Goal: Information Seeking & Learning: Learn about a topic

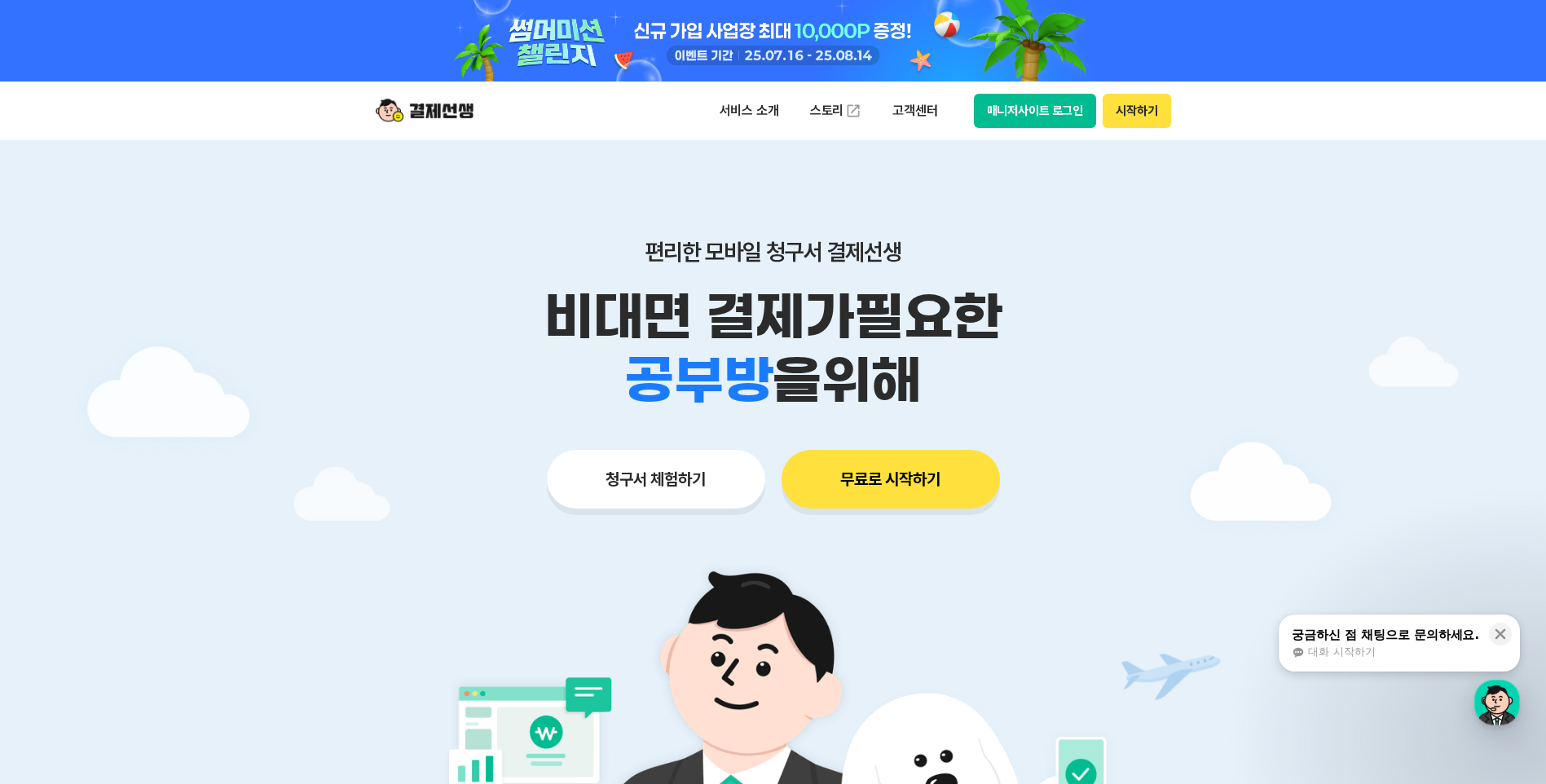
click at [1058, 108] on button "매니저사이트 로그인" at bounding box center [1035, 110] width 123 height 34
click at [779, 109] on p "서비스 소개" at bounding box center [749, 111] width 82 height 30
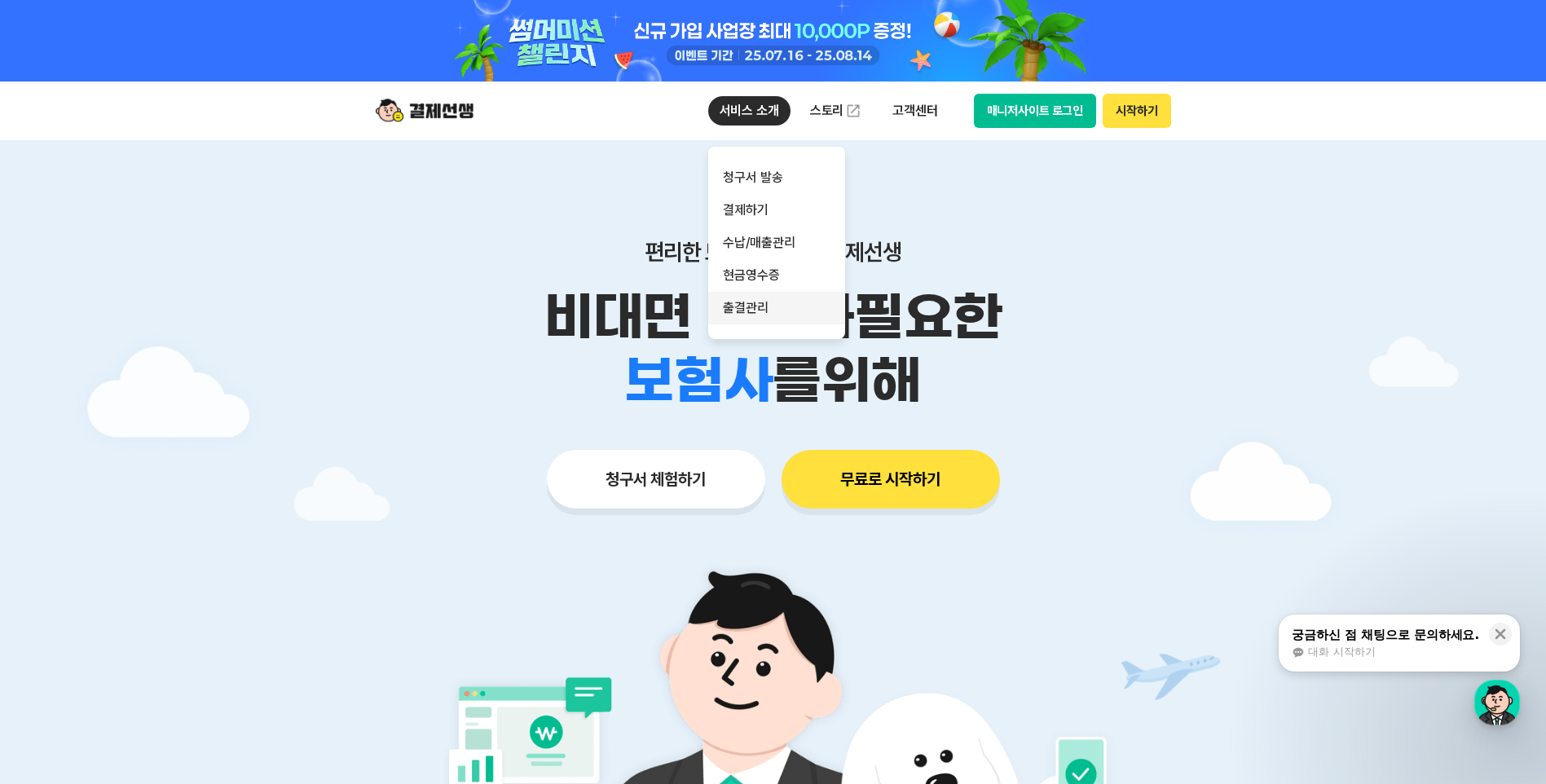
click at [771, 317] on link "출결관리" at bounding box center [777, 308] width 137 height 32
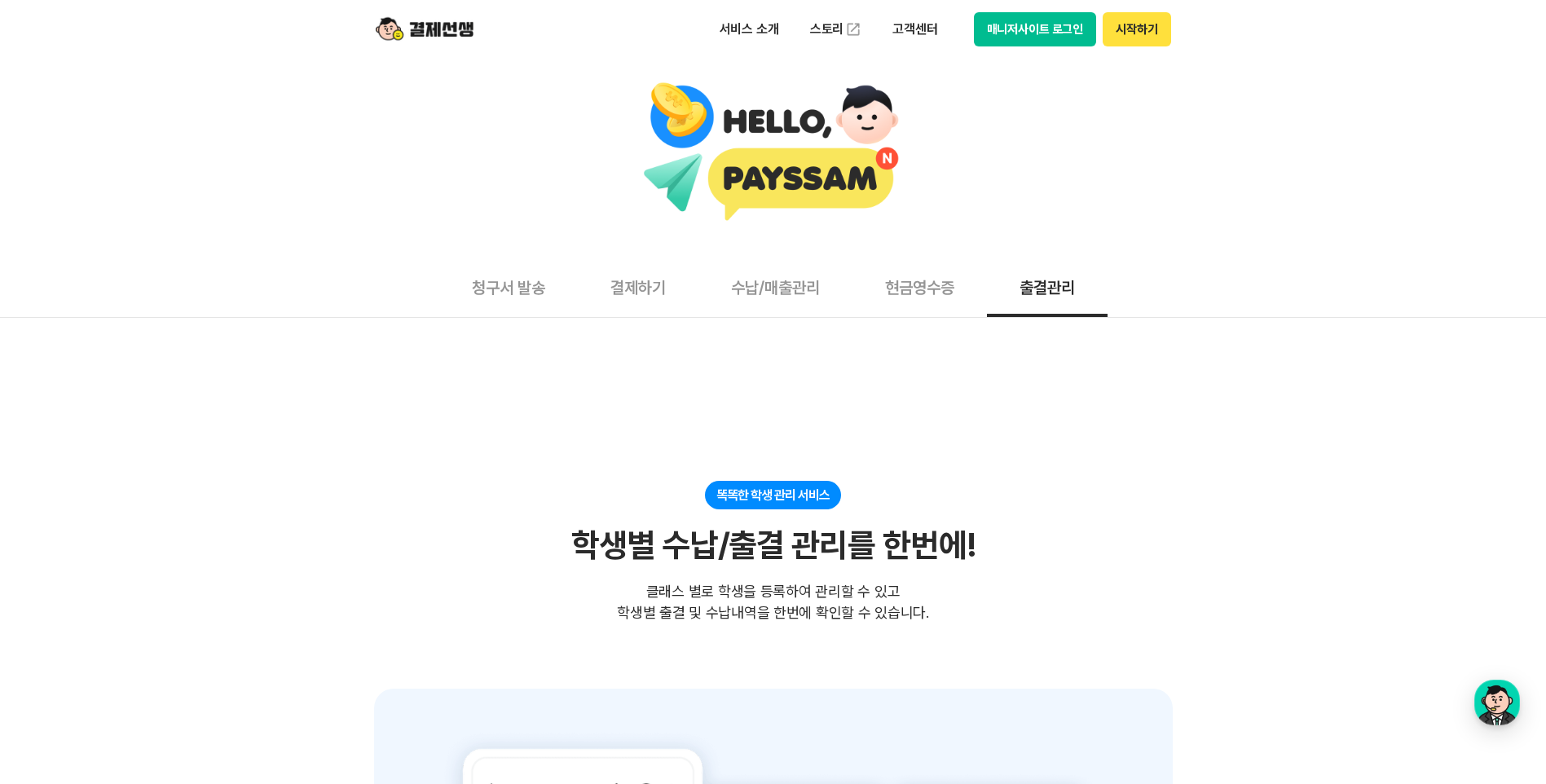
click at [1034, 33] on button "매니저사이트 로그인" at bounding box center [1035, 29] width 123 height 34
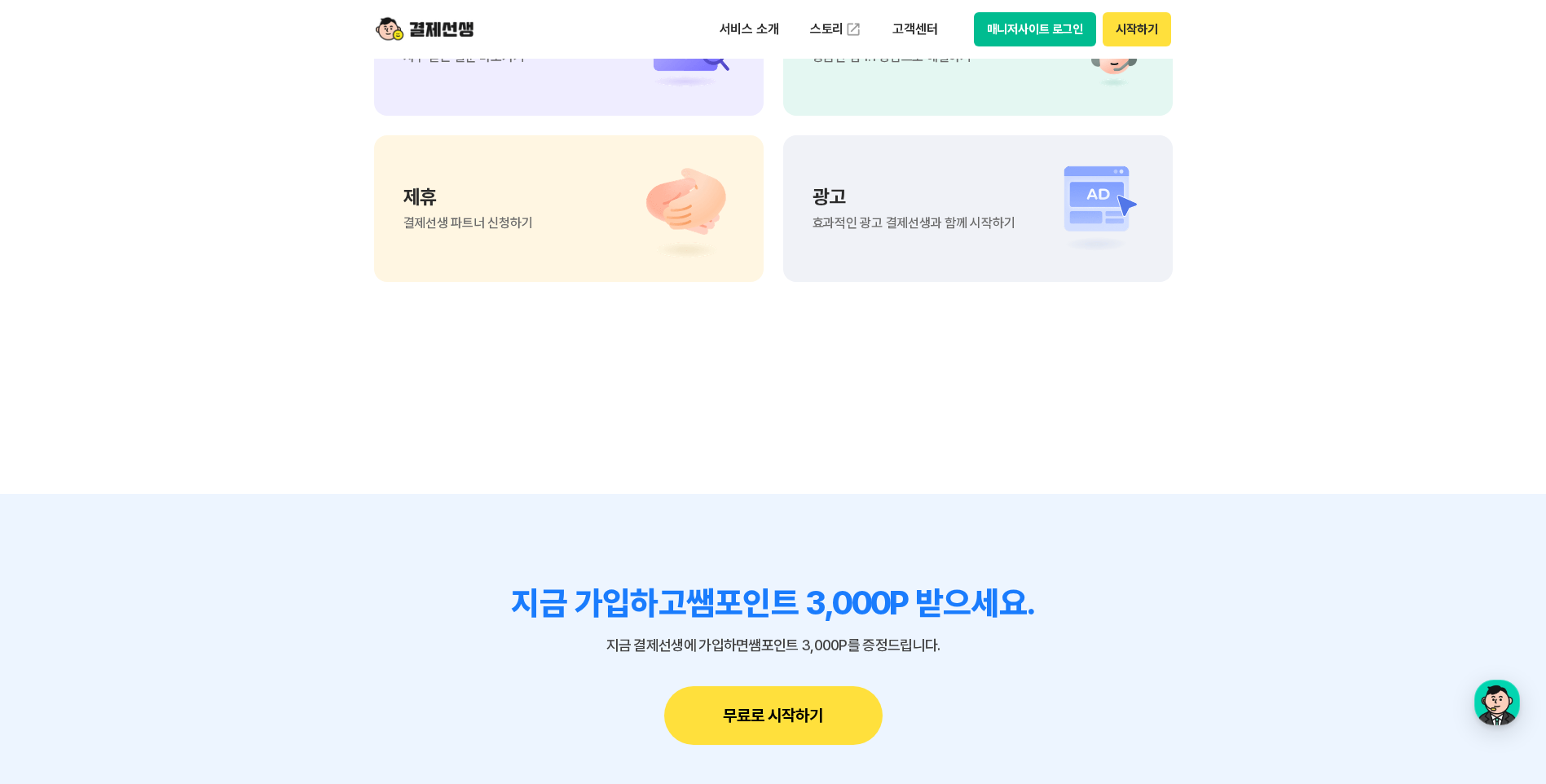
scroll to position [3359, 0]
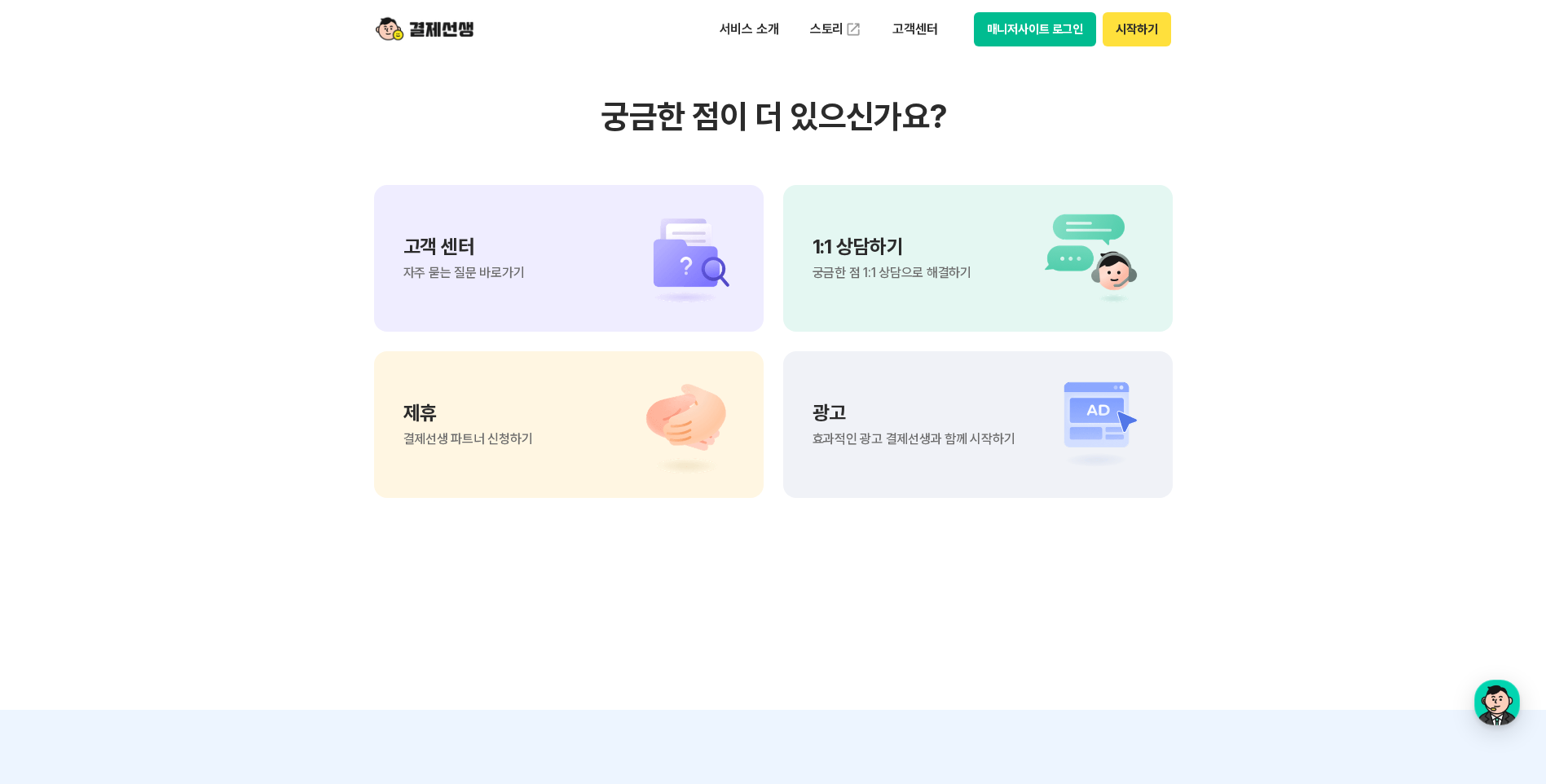
click at [635, 226] on img at bounding box center [677, 258] width 114 height 97
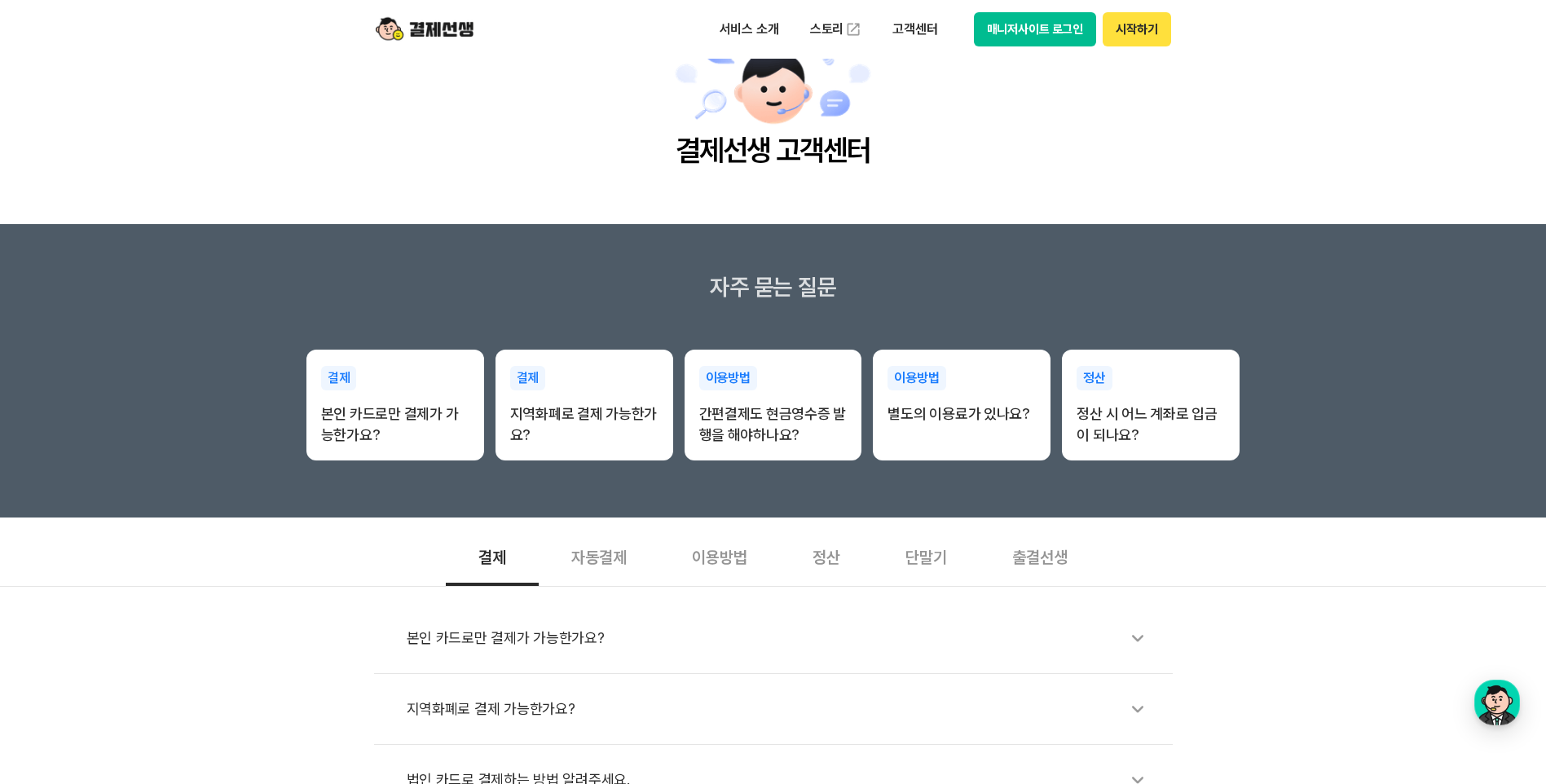
click at [1048, 550] on div "출결선생" at bounding box center [1040, 555] width 120 height 60
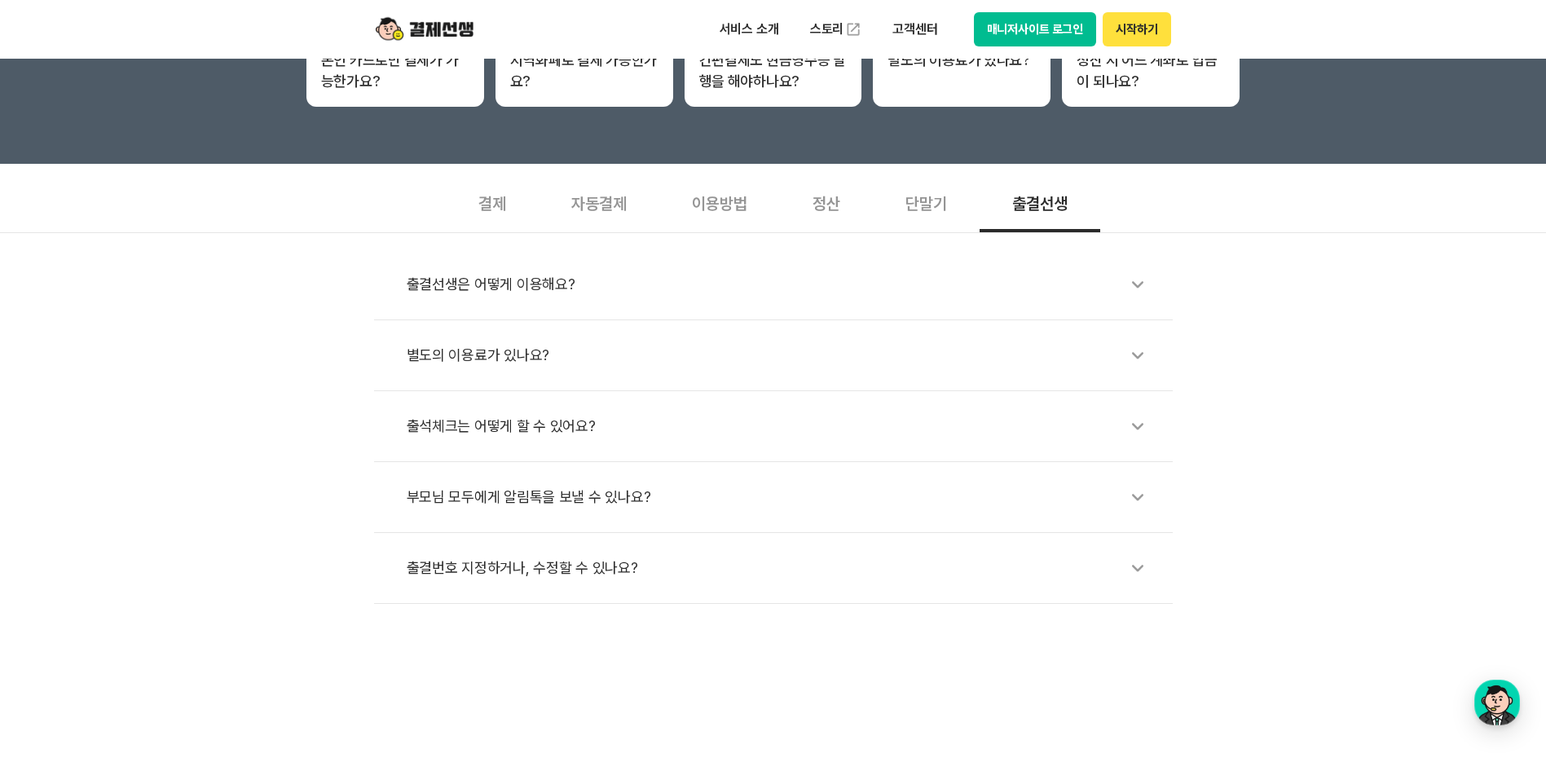
scroll to position [408, 0]
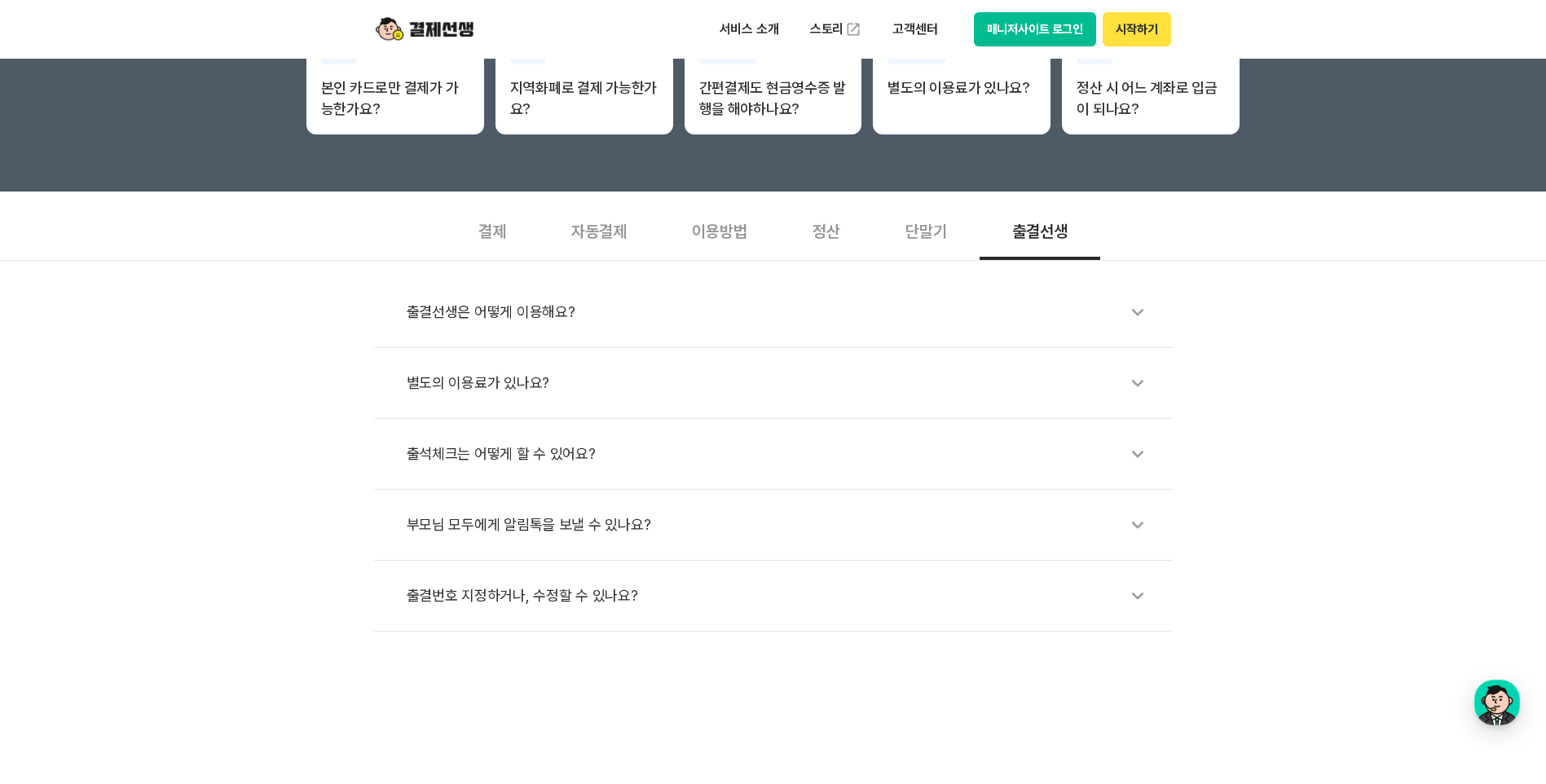
click at [515, 310] on div "출결선생은 어떻게 이용해요?" at bounding box center [781, 311] width 750 height 37
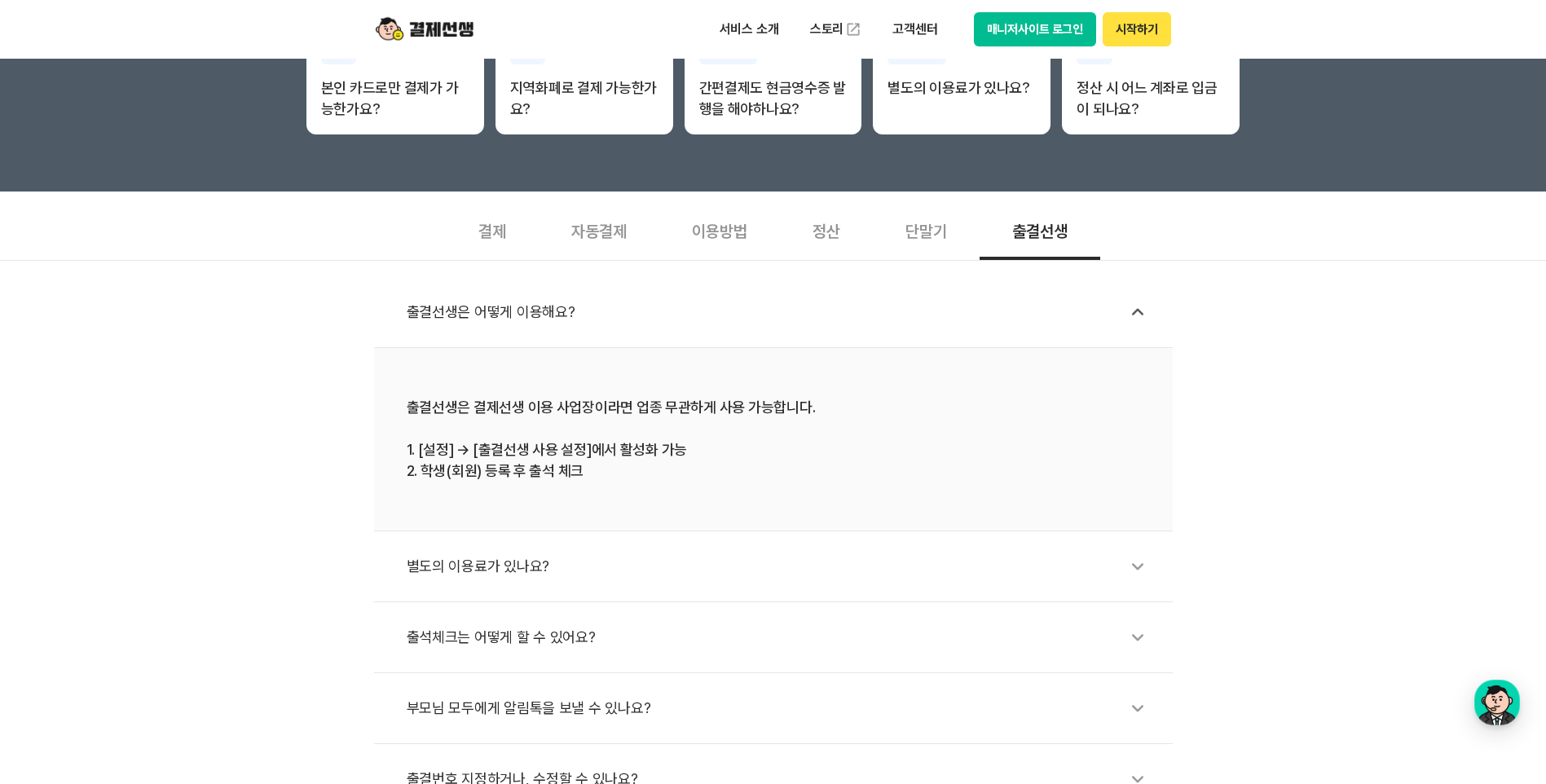
scroll to position [488, 0]
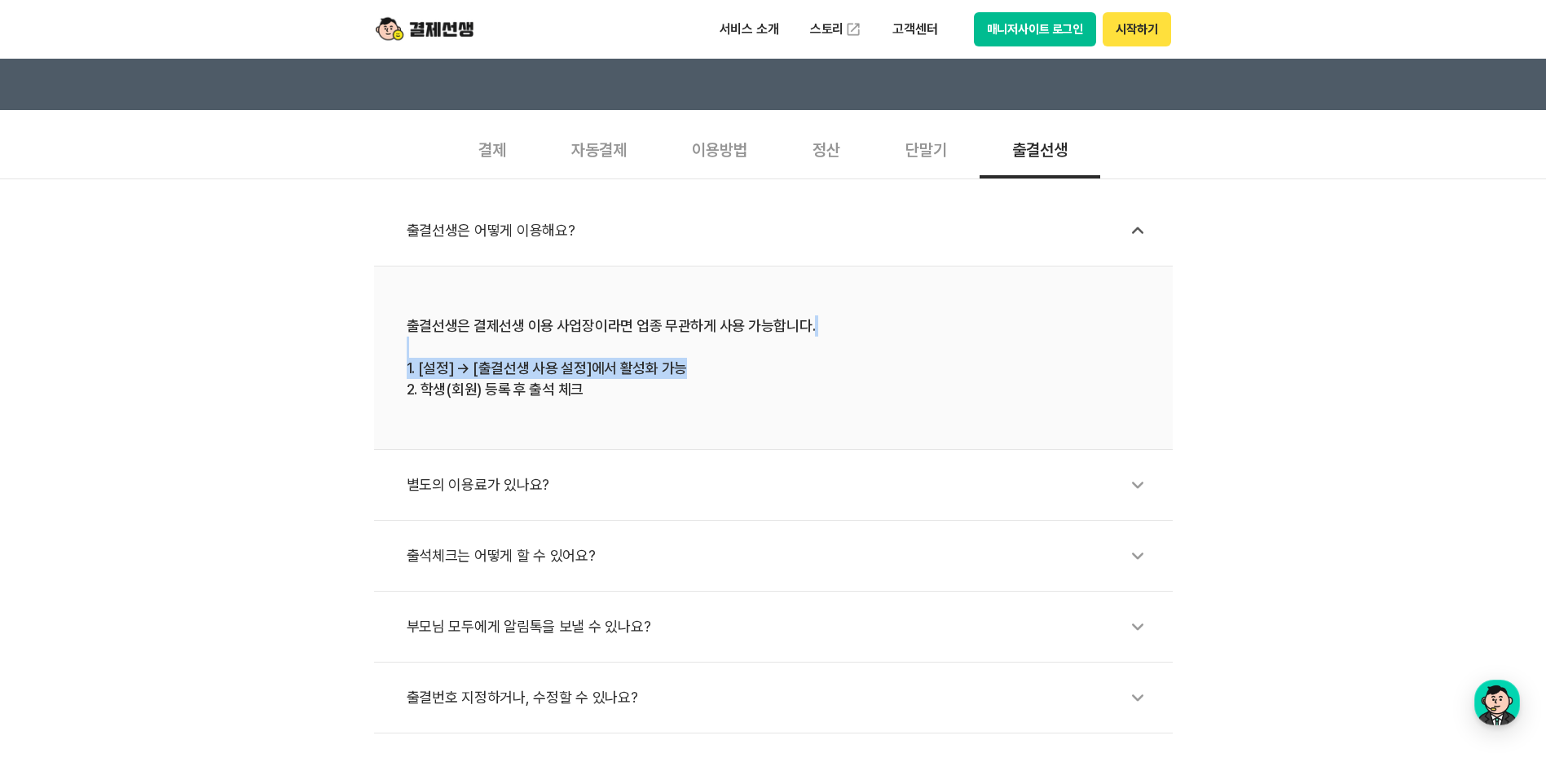
drag, startPoint x: 422, startPoint y: 356, endPoint x: 727, endPoint y: 376, distance: 305.7
click at [727, 376] on div "출결선생은 결제선생 이용 사업장이라면 업종 무관하게 사용 가능합니다. 1. [설정] → [출결선생 사용 설정]에서 활성화 가능 2. 학생(회원…" at bounding box center [773, 357] width 733 height 84
drag, startPoint x: 727, startPoint y: 376, endPoint x: 902, endPoint y: 401, distance: 176.8
click at [902, 401] on li "출결선생은 결제선생 이용 사업장이라면 업종 무관하게 사용 가능합니다. 1. [설정] → [출결선생 사용 설정]에서 활성화 가능 2. 학생(회원…" at bounding box center [774, 358] width 799 height 183
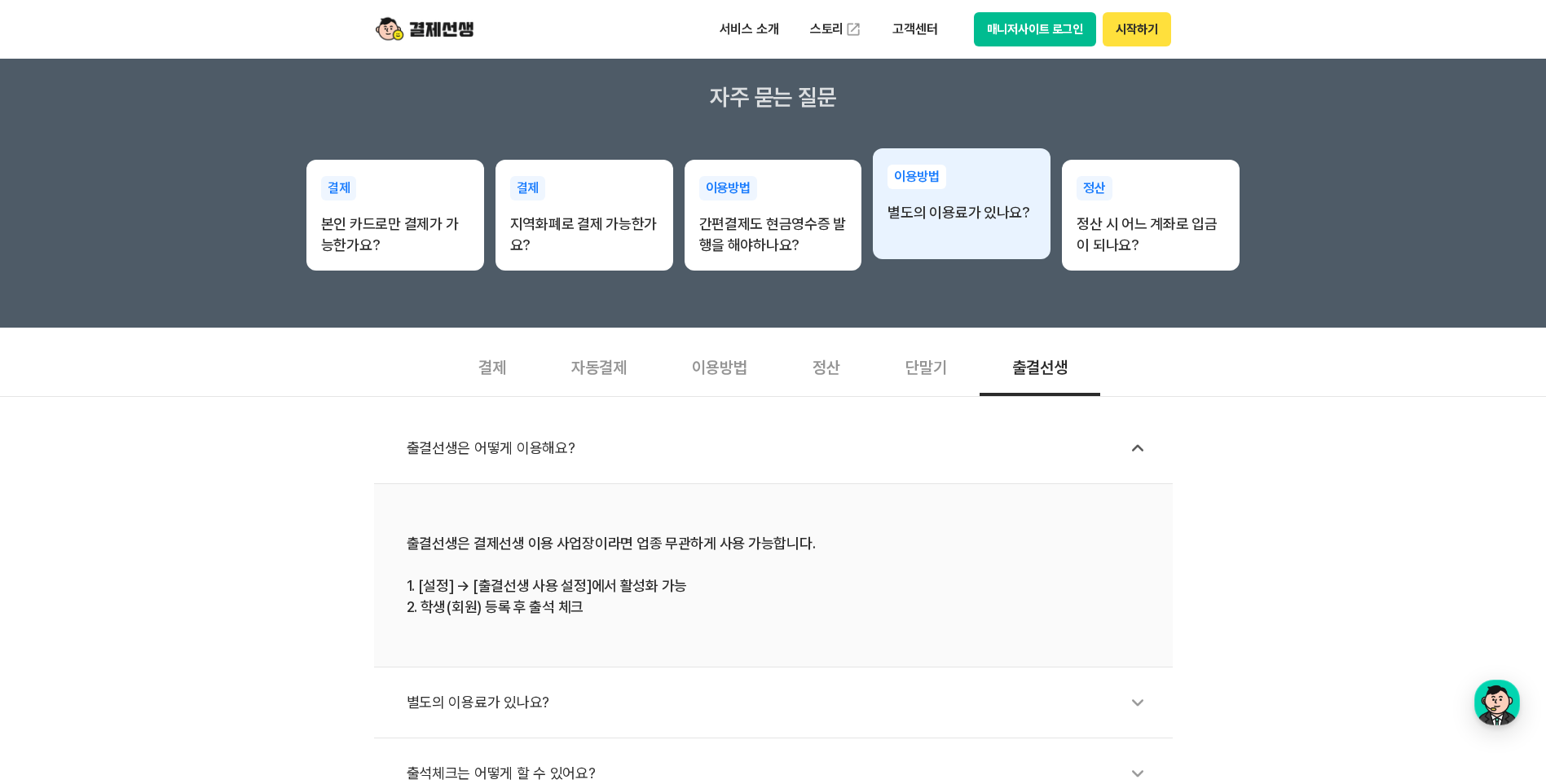
scroll to position [163, 0]
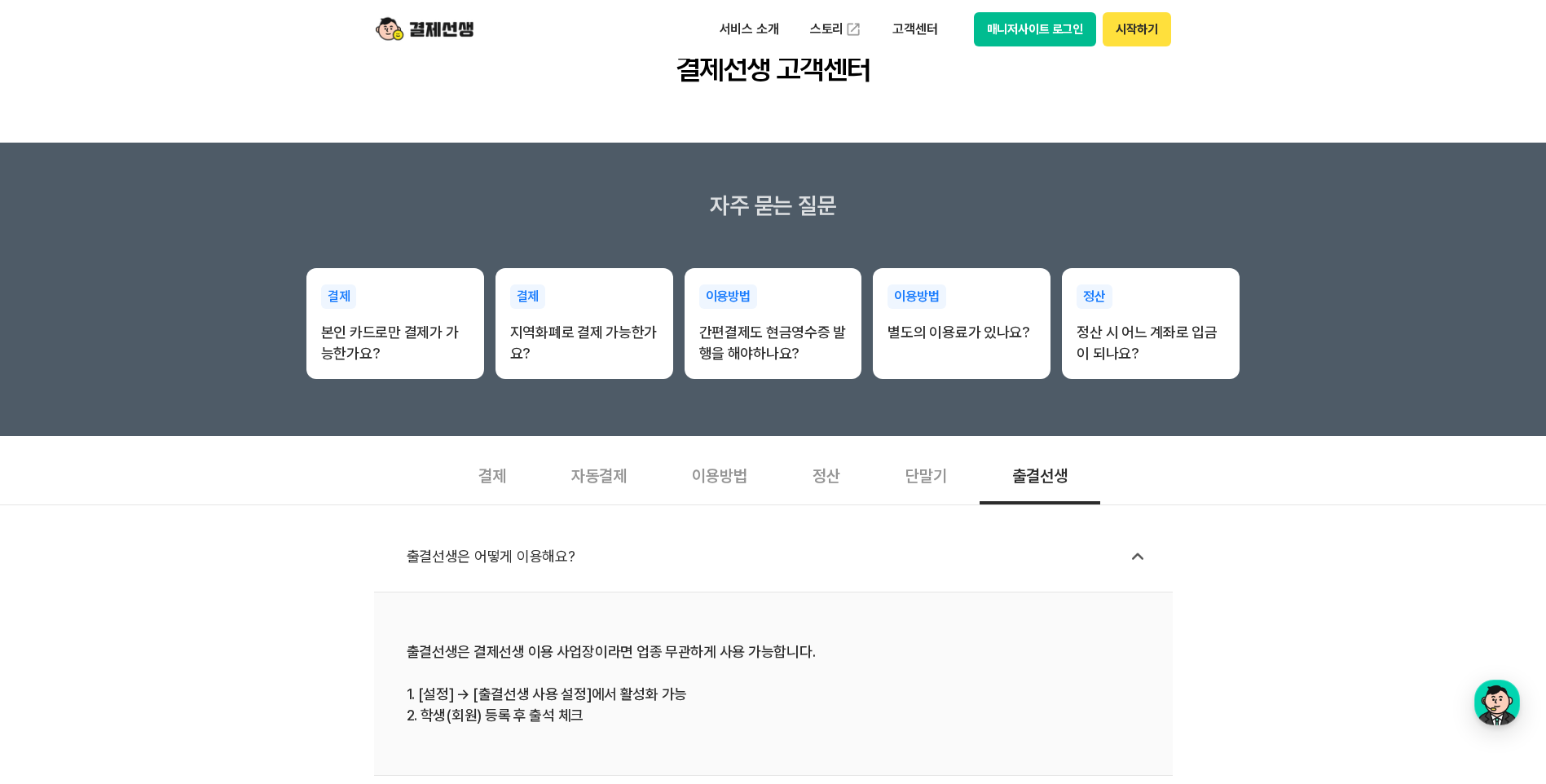
drag, startPoint x: 1150, startPoint y: 31, endPoint x: 1011, endPoint y: 127, distance: 168.9
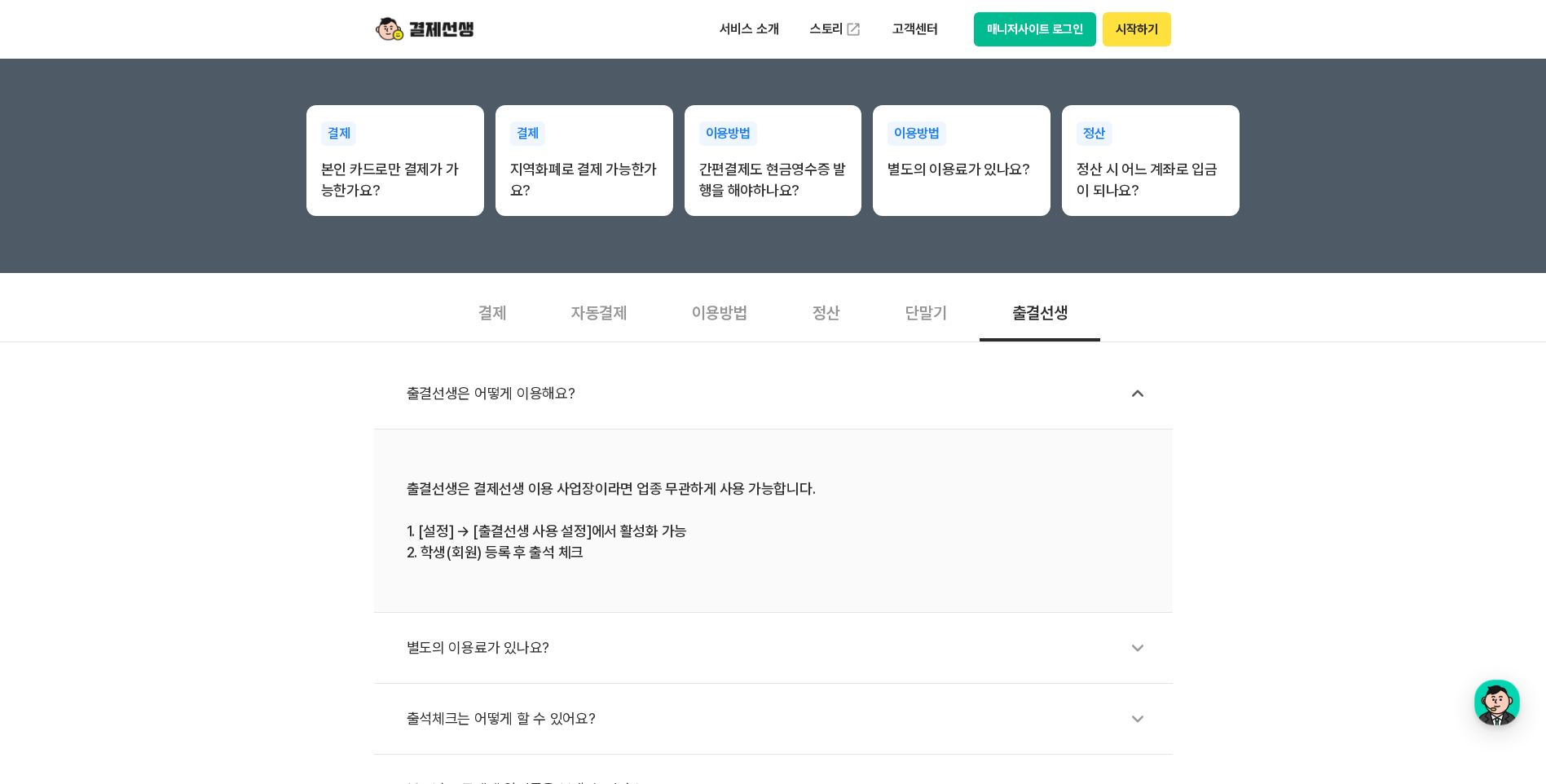
scroll to position [651, 0]
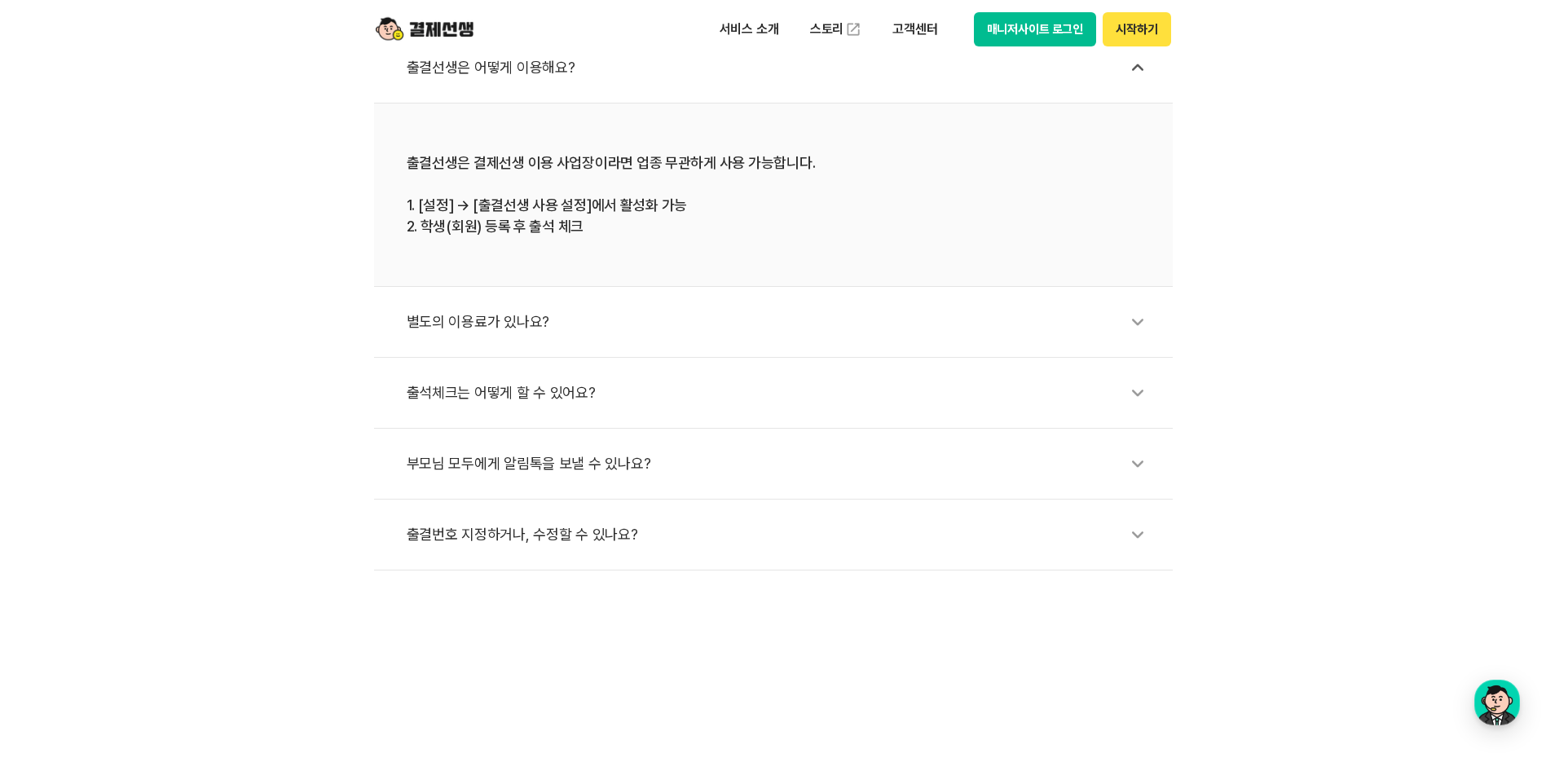
click at [698, 373] on li "출석체크는 어떻게 할 수 있어요?" at bounding box center [774, 393] width 799 height 70
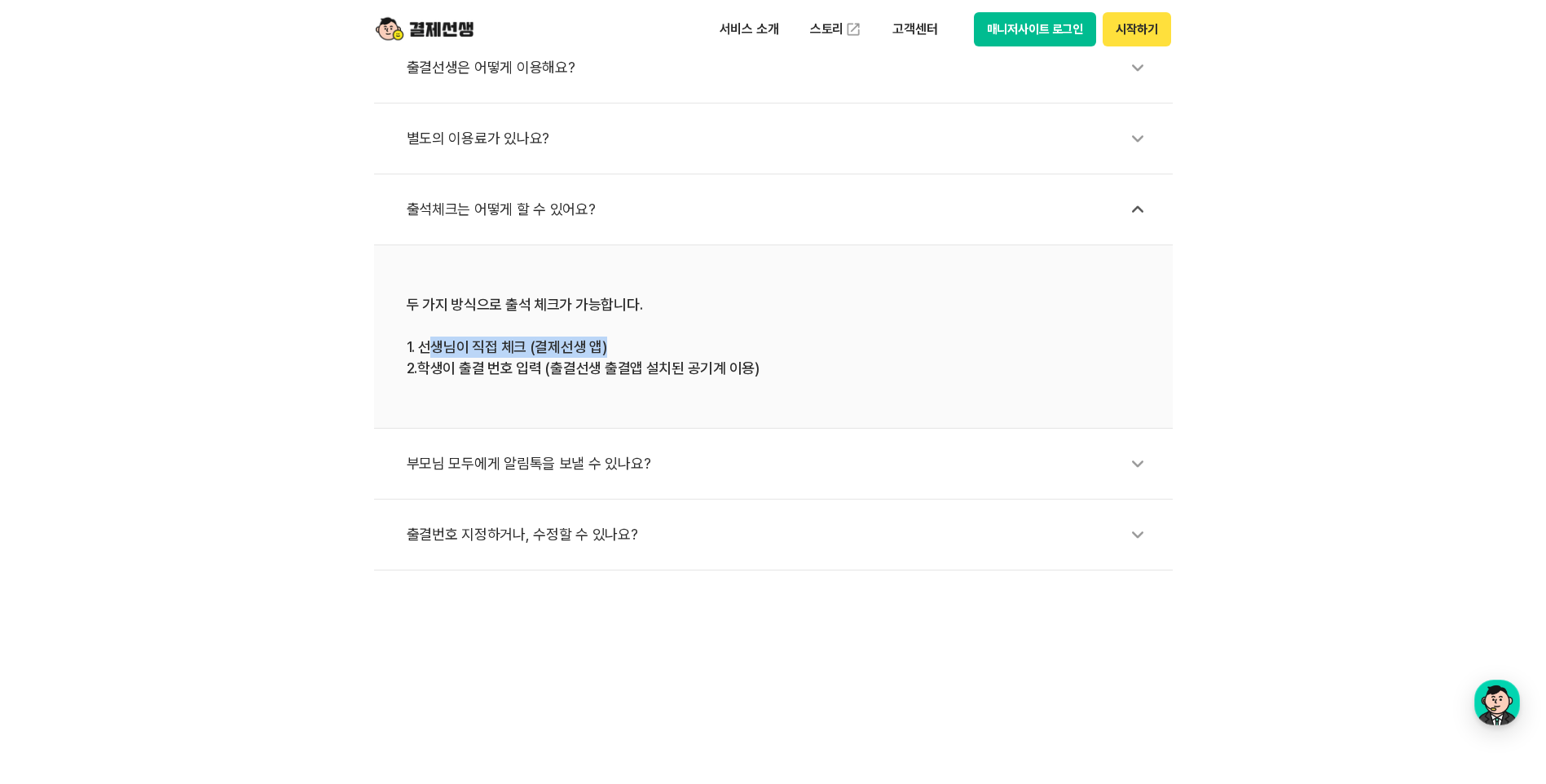
drag, startPoint x: 428, startPoint y: 337, endPoint x: 646, endPoint y: 342, distance: 218.1
click at [646, 342] on div "두 가지 방식으로 출석 체크가 가능합니다. 1. 선생님이 직접 체크 (결제선생 앱) 2.학생이 출결 번호 입력 (출결선생 출결앱 설치된 공기계…" at bounding box center [773, 335] width 733 height 84
drag, startPoint x: 646, startPoint y: 342, endPoint x: 736, endPoint y: 401, distance: 107.6
click at [736, 401] on ul "출결선생은 어떻게 이용해요? 별도의 이용료가 있나요? 출석체크는 어떻게 할 수 있어요? 두 가지 방식으로 출석 체크가 가능합니다. 1. 선생님…" at bounding box center [774, 301] width 799 height 537
drag, startPoint x: 736, startPoint y: 401, endPoint x: 671, endPoint y: 420, distance: 67.7
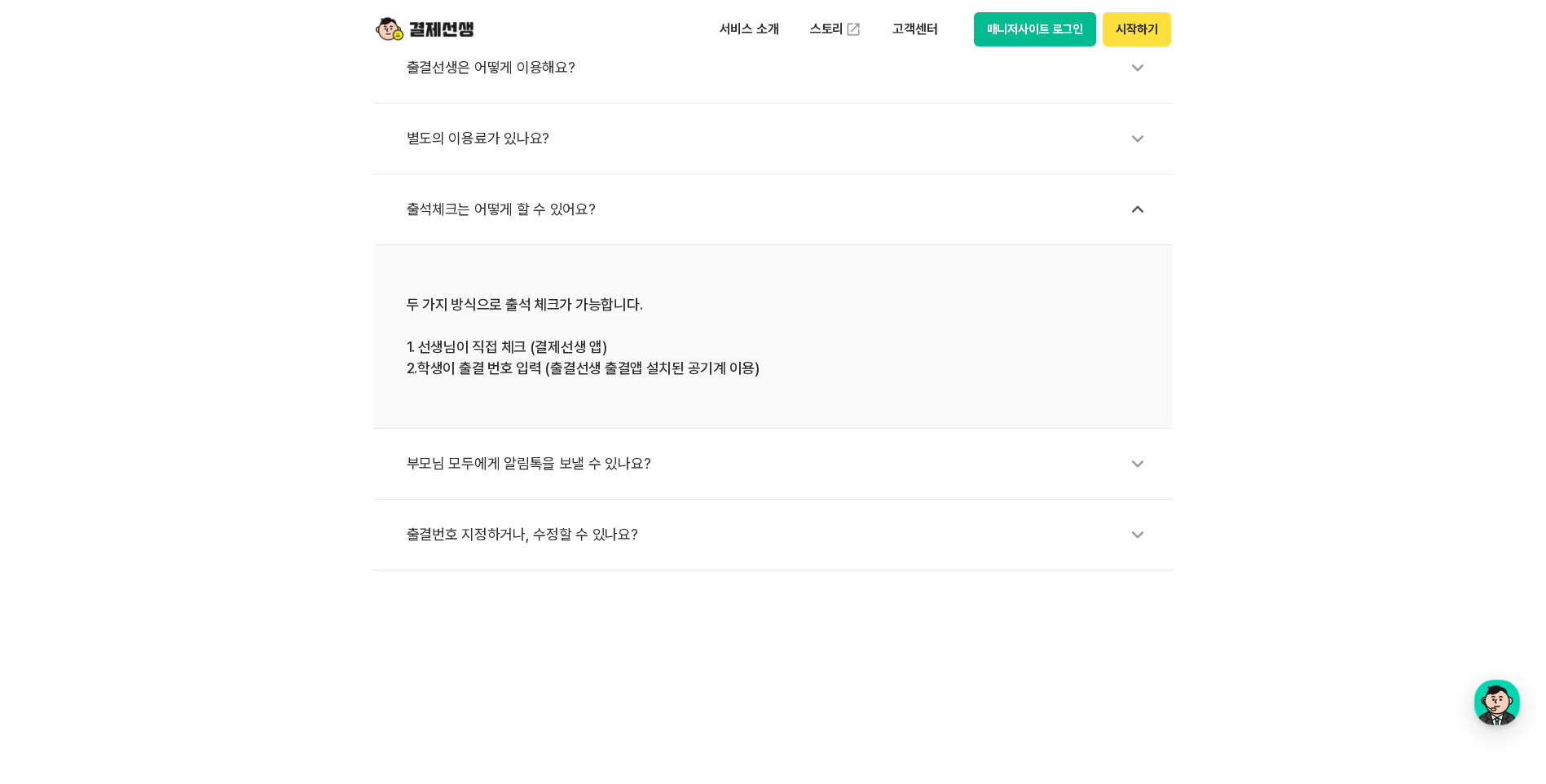
click at [671, 420] on li "두 가지 방식으로 출석 체크가 가능합니다. 1. 선생님이 직접 체크 (결제선생 앱) 2.학생이 출결 번호 입력 (출결선생 출결앱 설치된 공기계…" at bounding box center [774, 337] width 799 height 183
click at [725, 470] on div "부모님 모두에게 알림톡을 보낼 수 있나요?" at bounding box center [781, 463] width 750 height 37
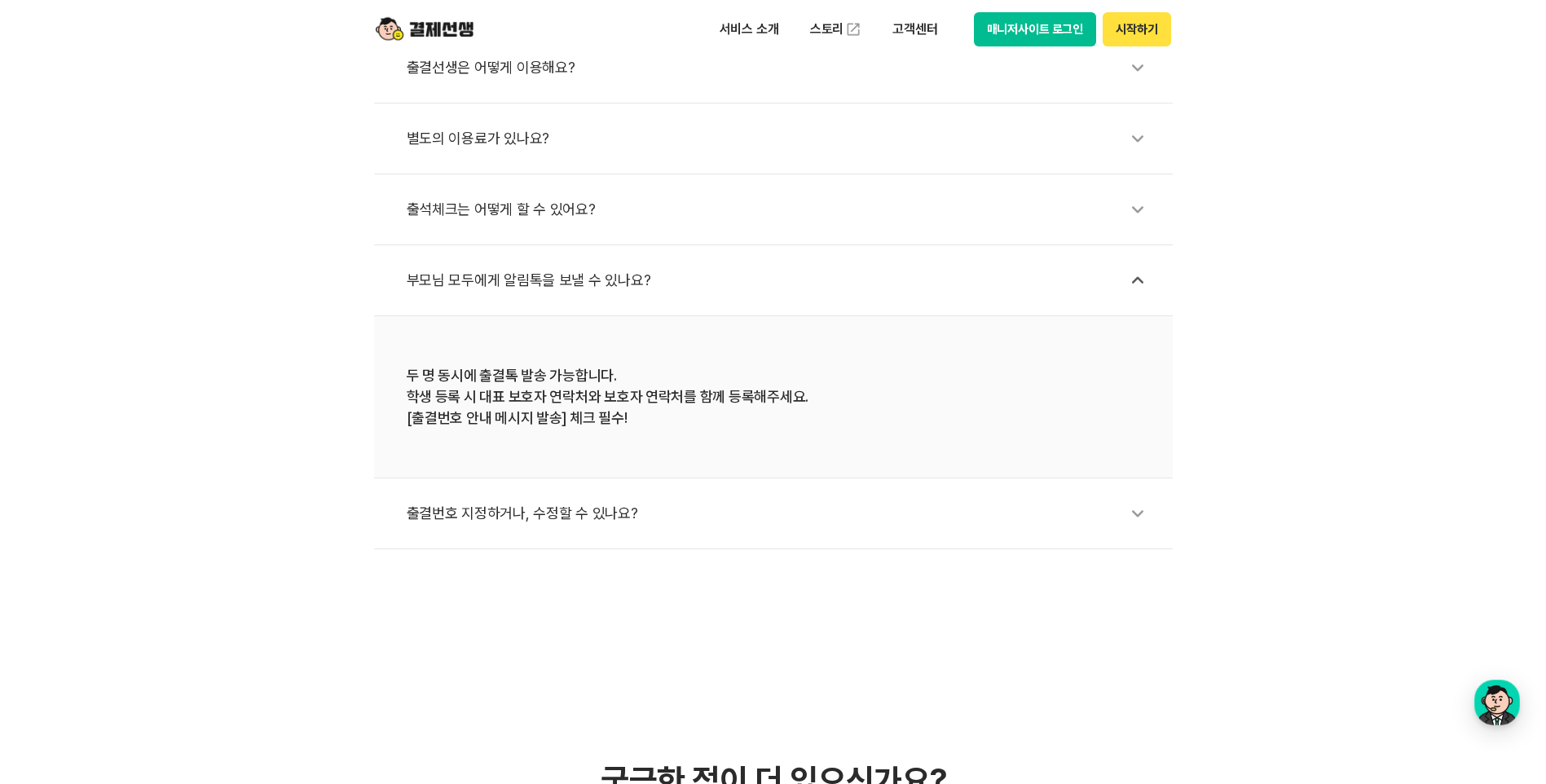
click at [676, 515] on div "출결번호 지정하거나, 수정할 수 있나요?" at bounding box center [781, 513] width 750 height 37
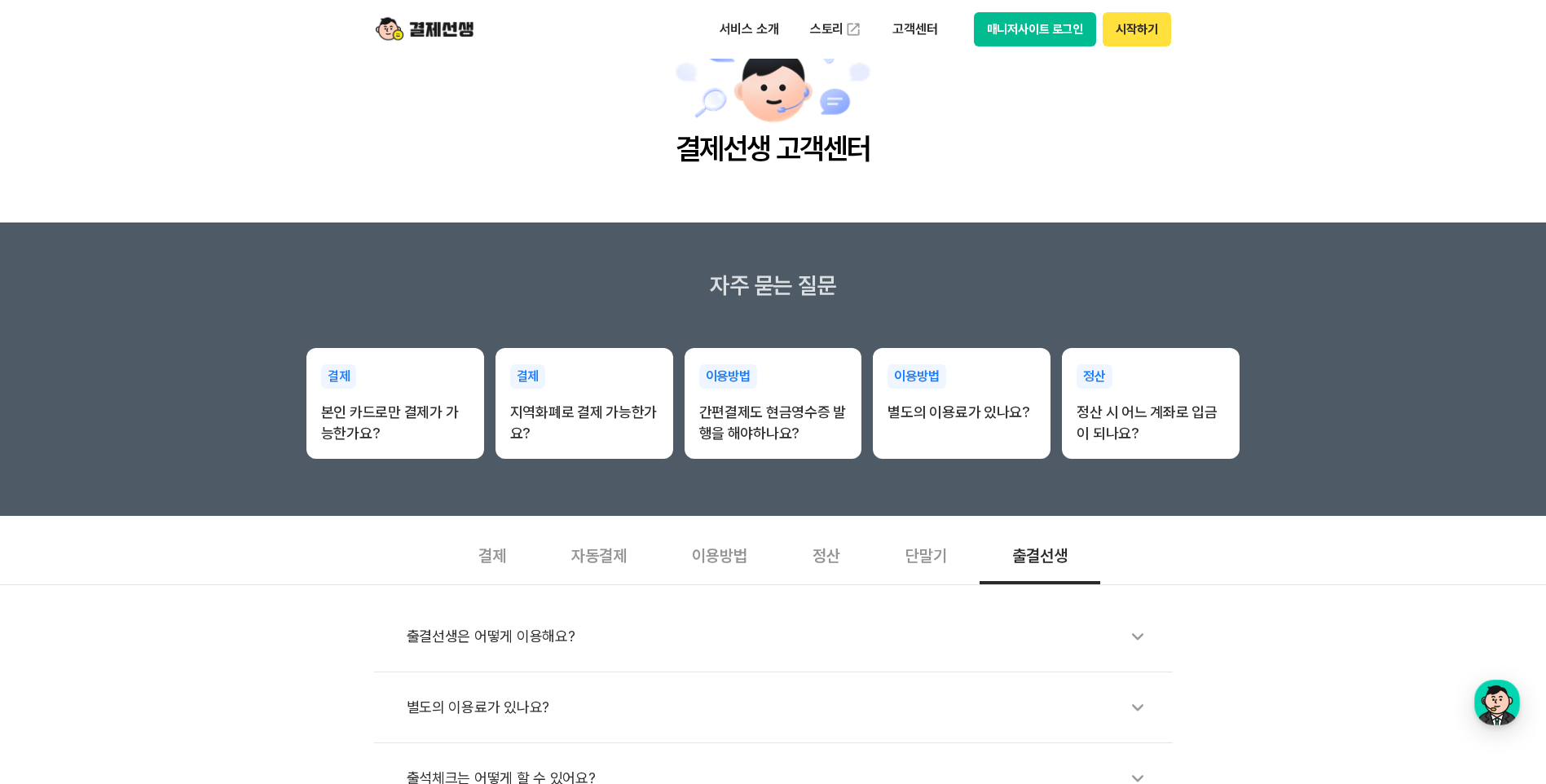
scroll to position [0, 0]
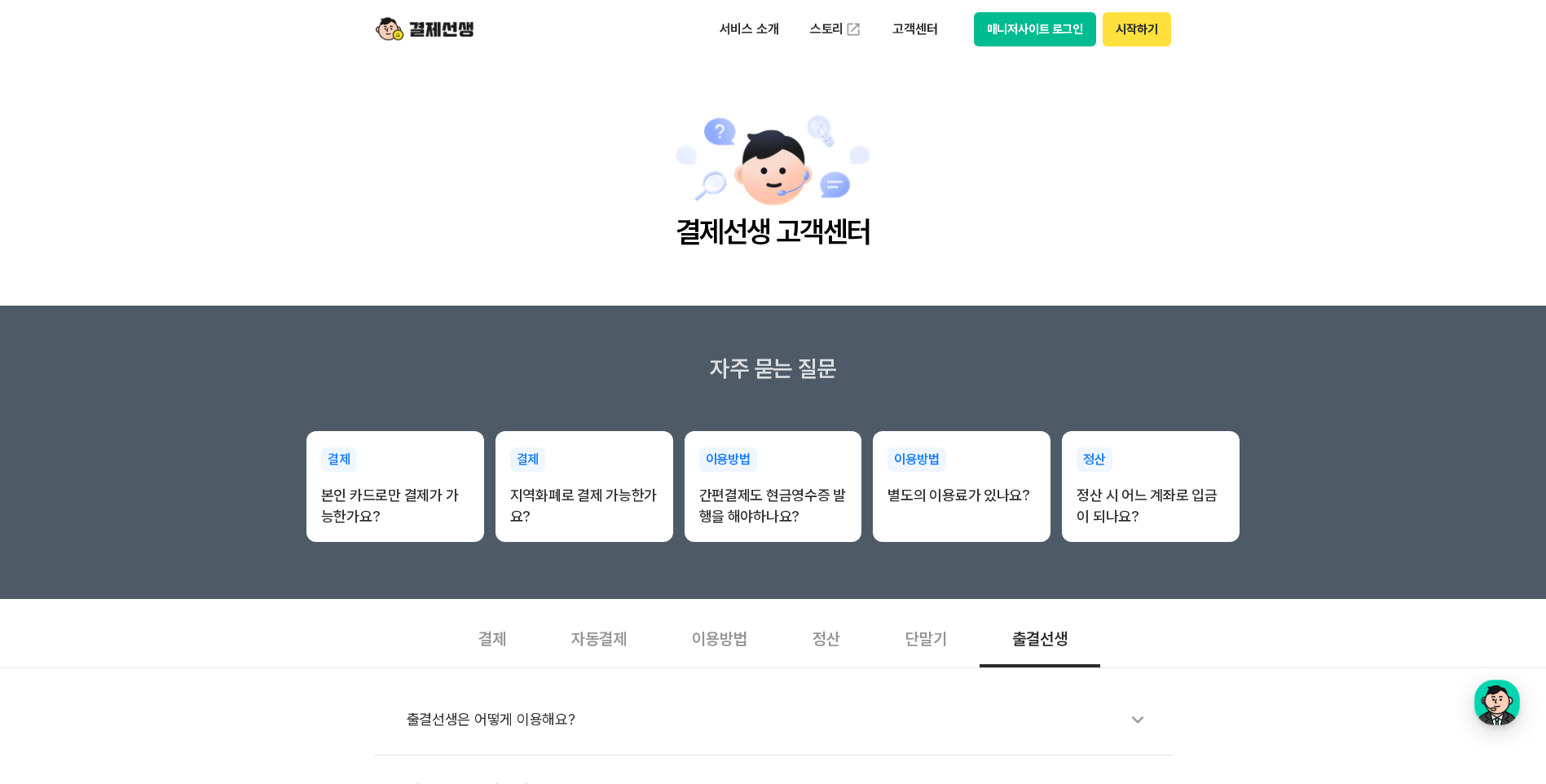
click at [464, 21] on img at bounding box center [424, 29] width 97 height 31
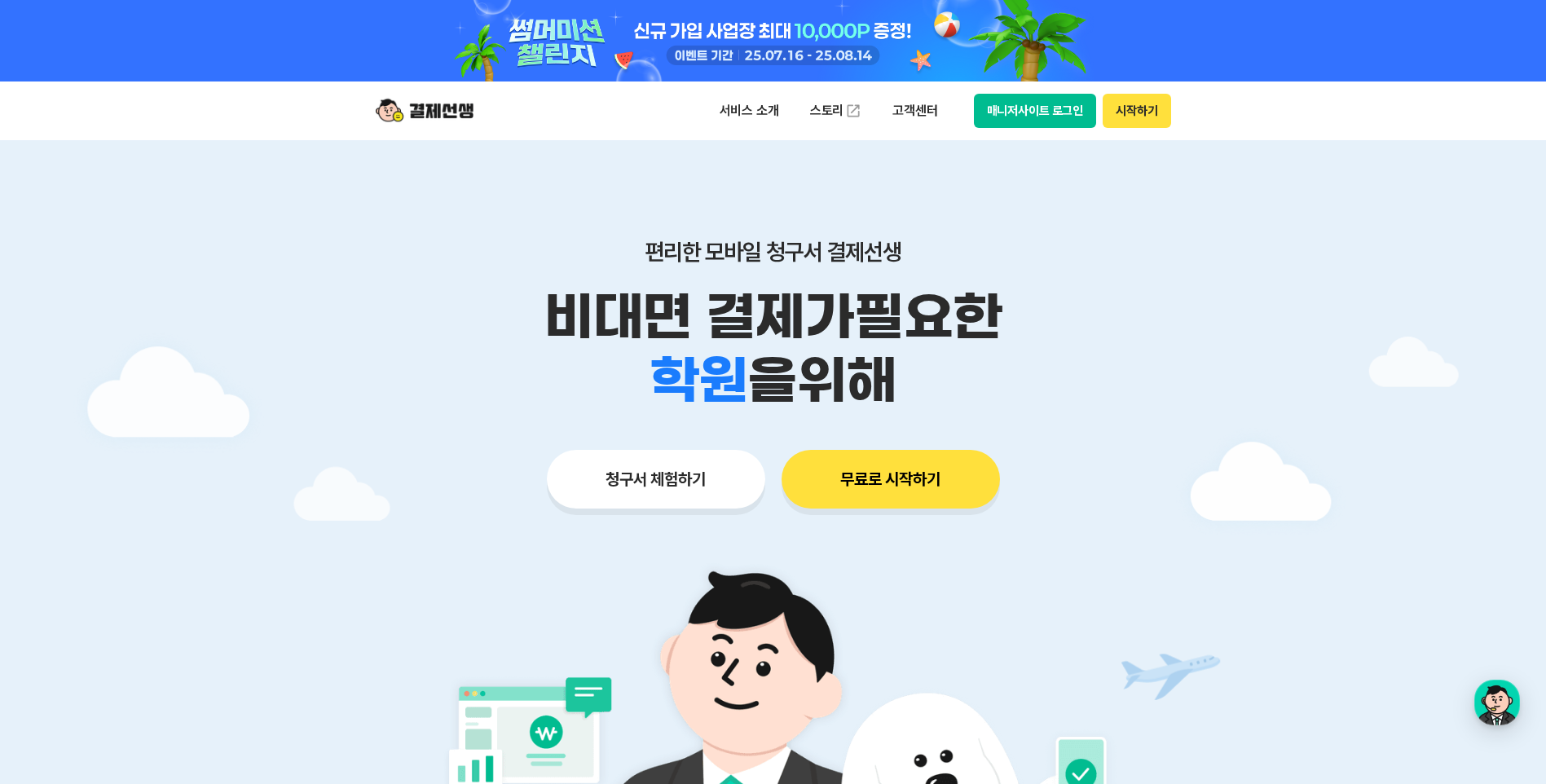
click at [1018, 103] on button "매니저사이트 로그인" at bounding box center [1035, 110] width 123 height 34
